Goal: Information Seeking & Learning: Learn about a topic

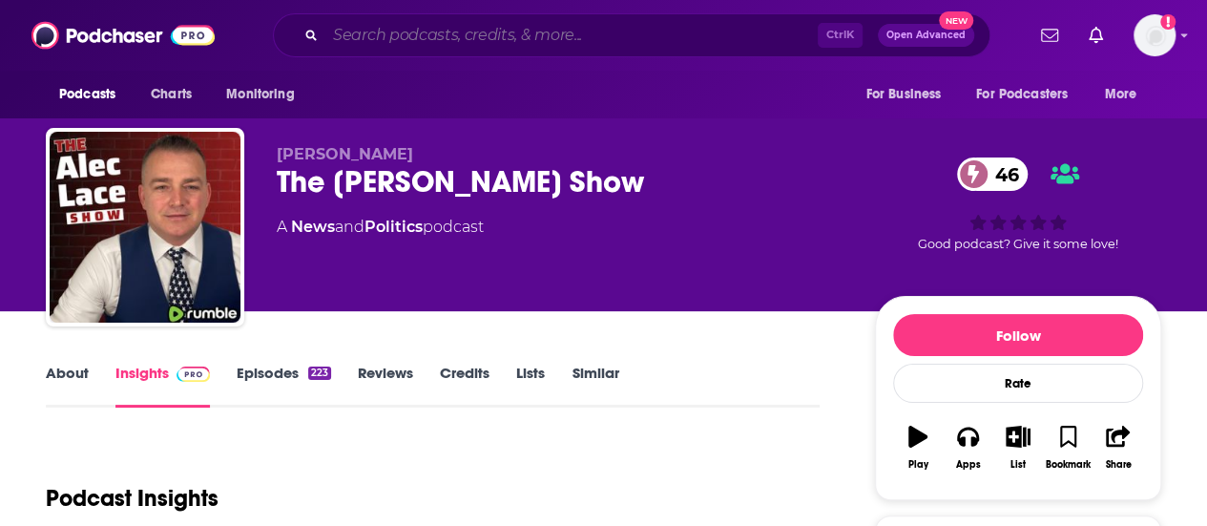
click at [383, 38] on input "Search podcasts, credits, & more..." at bounding box center [571, 35] width 492 height 31
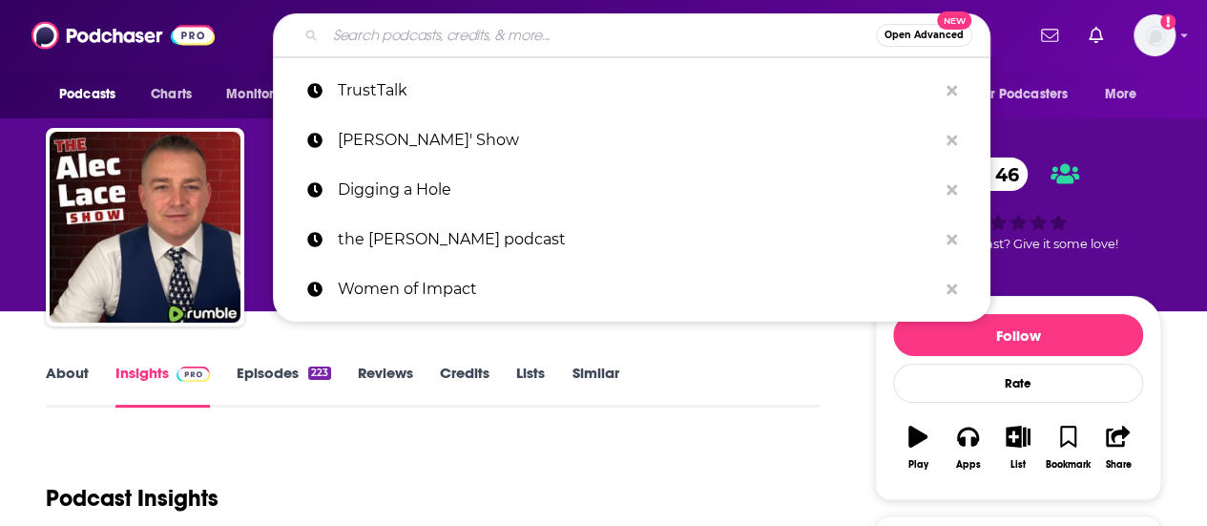
paste input "TrustTalk podcast"
type input "TrustTalk podcast"
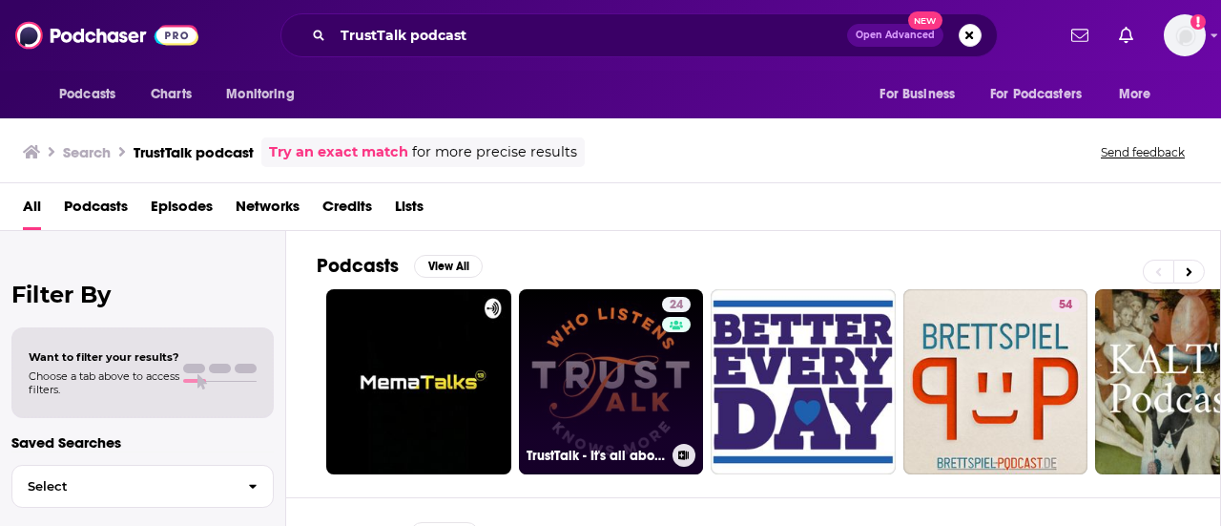
click at [552, 343] on link "24 TrustTalk - It's all about Trust" at bounding box center [611, 381] width 185 height 185
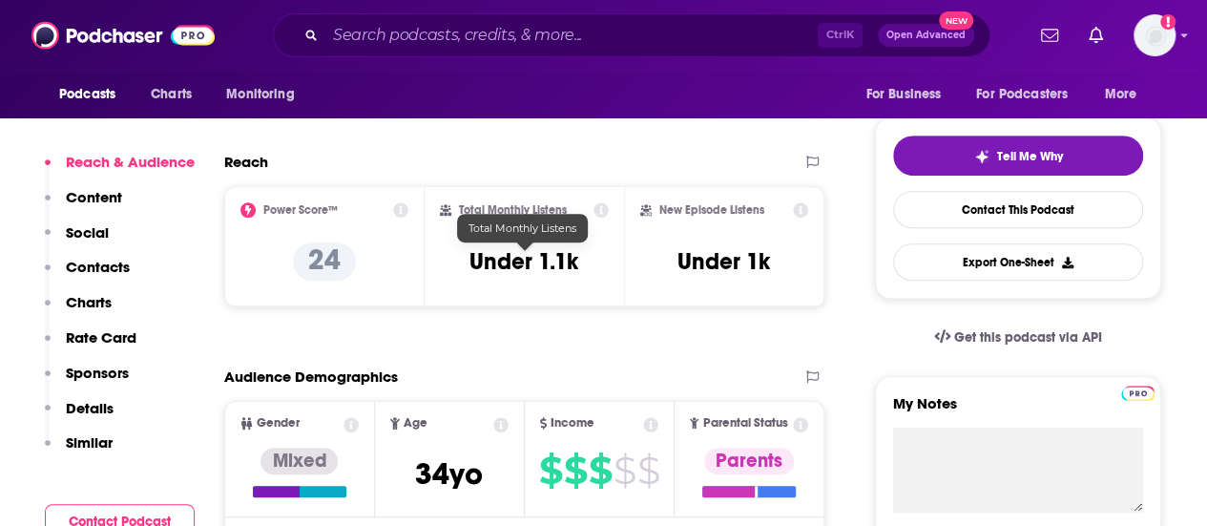
scroll to position [399, 0]
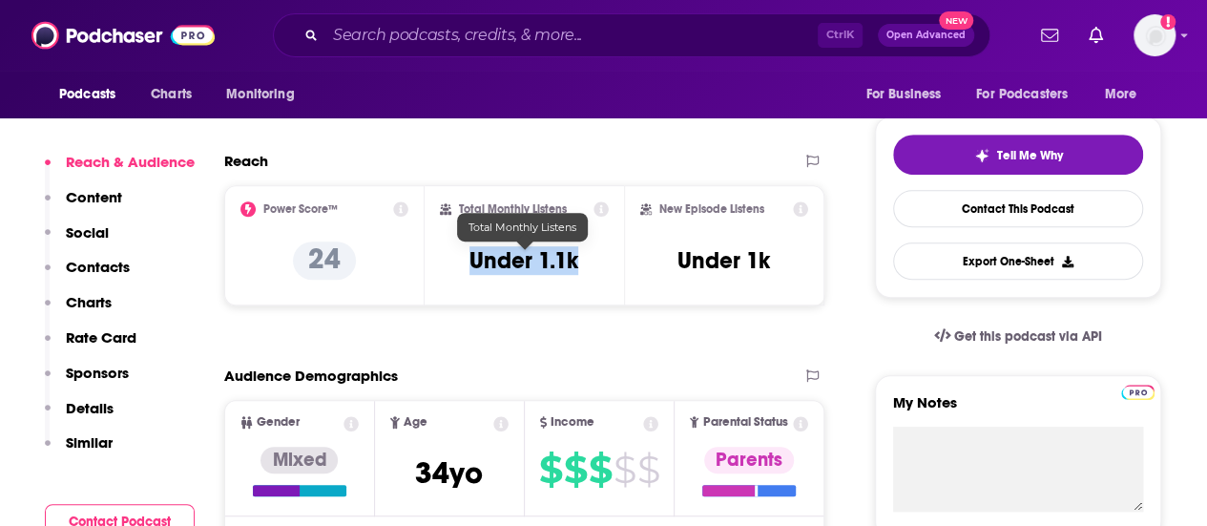
drag, startPoint x: 595, startPoint y: 279, endPoint x: 468, endPoint y: 270, distance: 128.1
click at [468, 270] on div "Total Monthly Listens Under 1.1k" at bounding box center [525, 245] width 170 height 88
copy h3 "Under 1.1k"
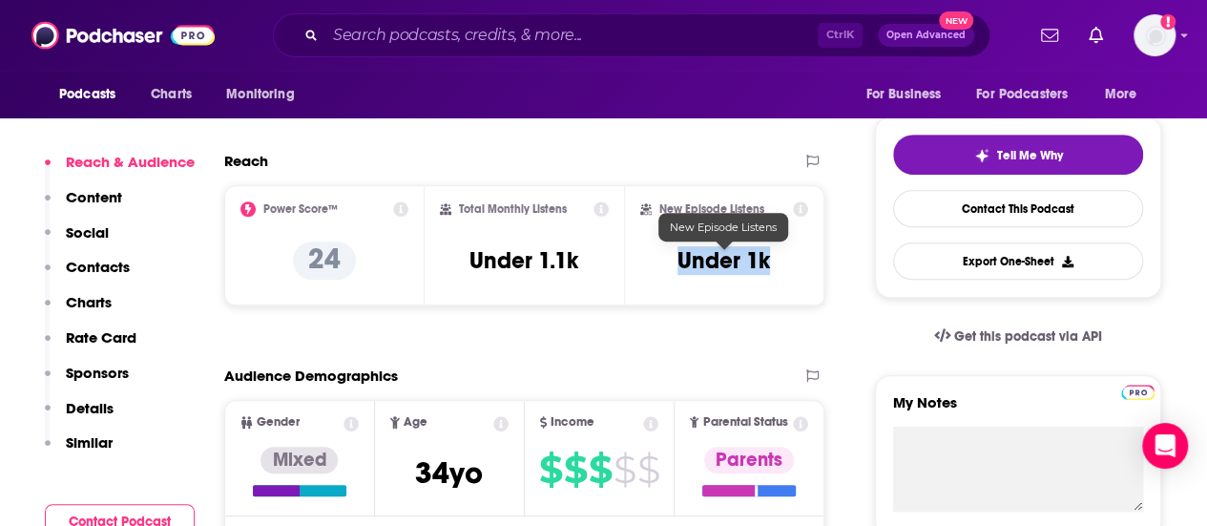
drag, startPoint x: 787, startPoint y: 260, endPoint x: 671, endPoint y: 256, distance: 116.5
click at [671, 256] on div "New Episode Listens Under 1k" at bounding box center [724, 245] width 168 height 88
copy h3 "Under 1k"
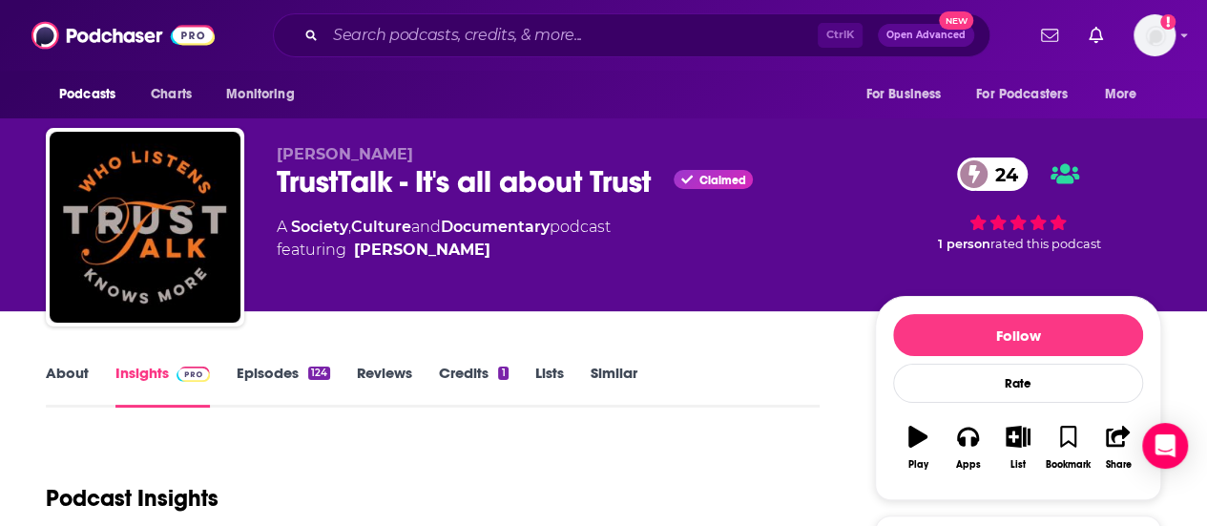
click at [61, 385] on link "About" at bounding box center [67, 386] width 43 height 44
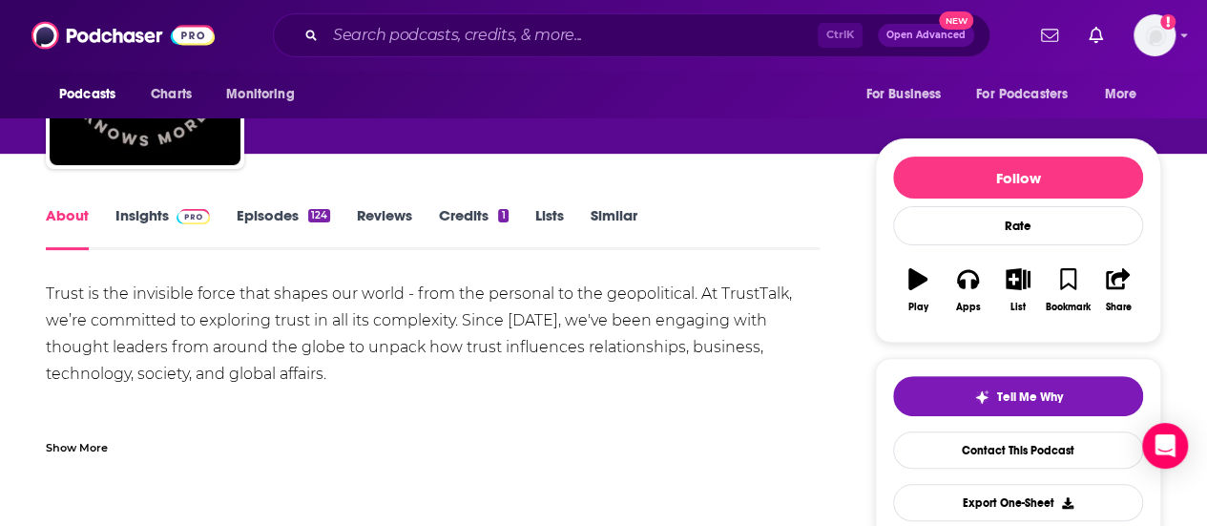
scroll to position [176, 0]
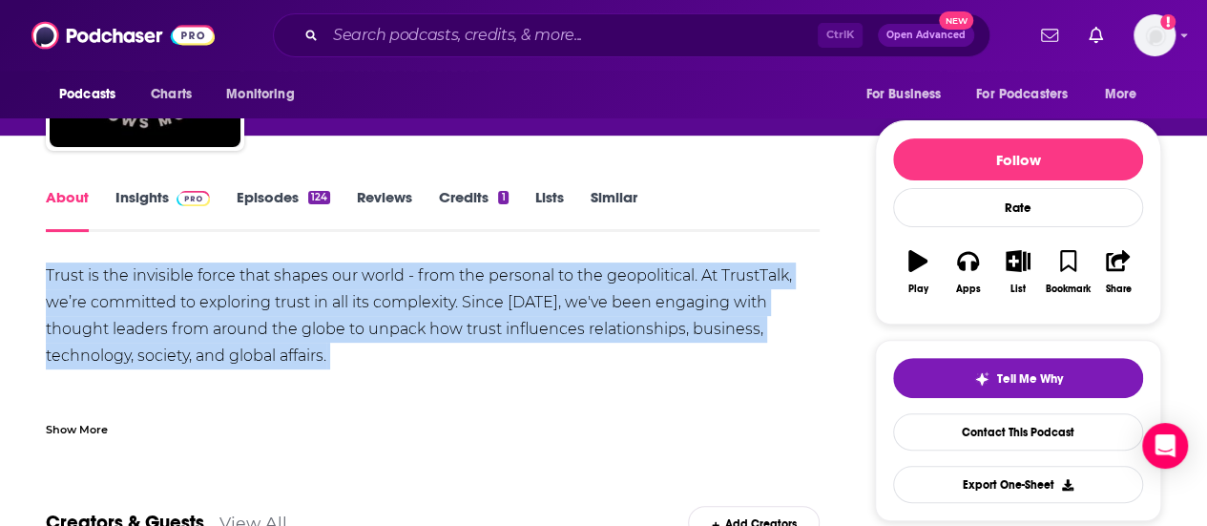
drag, startPoint x: 34, startPoint y: 278, endPoint x: 320, endPoint y: 377, distance: 302.1
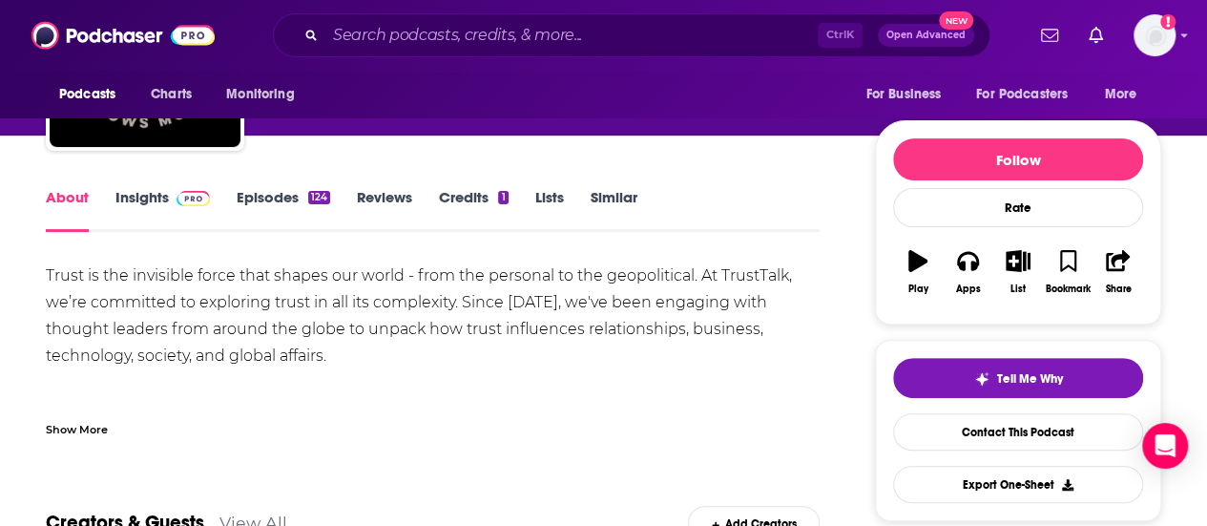
click at [50, 421] on div "Show More" at bounding box center [77, 428] width 62 height 18
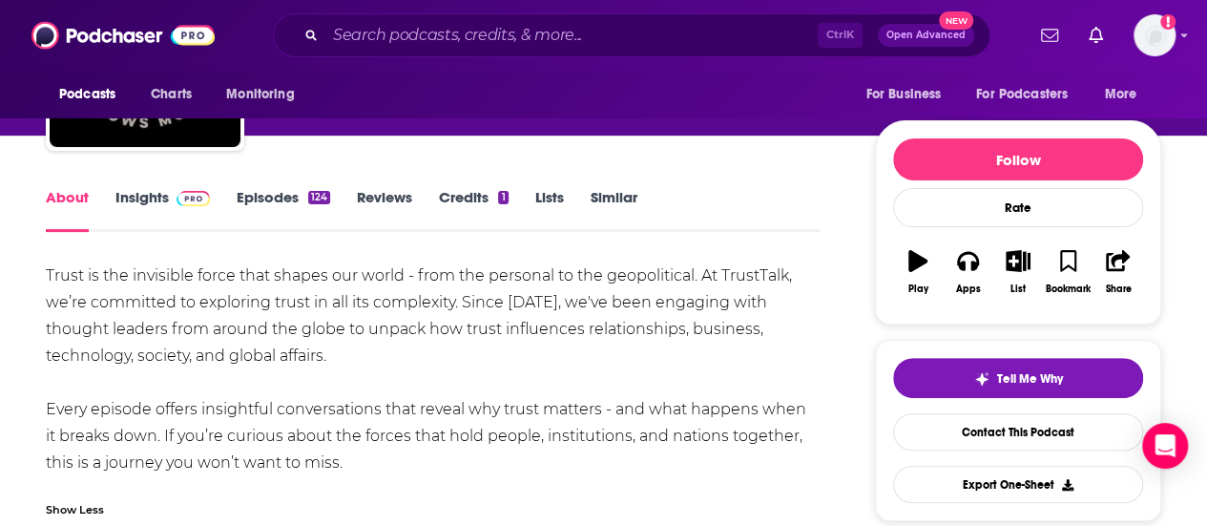
drag, startPoint x: 38, startPoint y: 268, endPoint x: 331, endPoint y: 471, distance: 356.5
copy div "Trust is the invisible force that shapes our world - from the personal to the g…"
click at [156, 189] on link "Insights" at bounding box center [162, 210] width 94 height 44
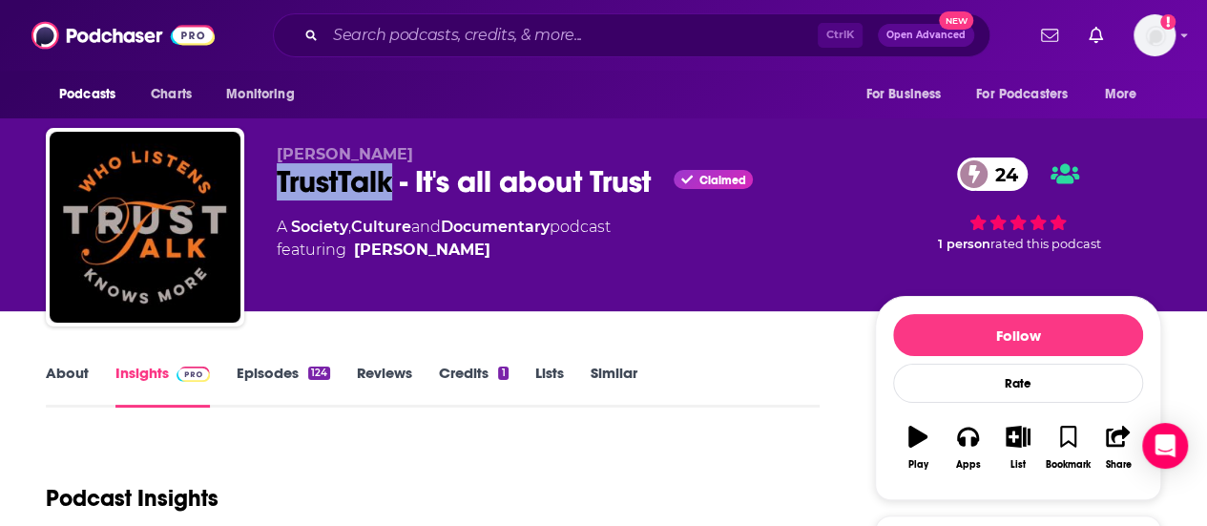
drag, startPoint x: 398, startPoint y: 183, endPoint x: 275, endPoint y: 180, distance: 123.1
click at [275, 180] on div "[PERSON_NAME] de Wit TrustTalk - It's all about Trust Claimed 24 A Society , Cu…" at bounding box center [603, 231] width 1115 height 206
copy h2 "TrustTalk"
